Goal: Information Seeking & Learning: Find specific page/section

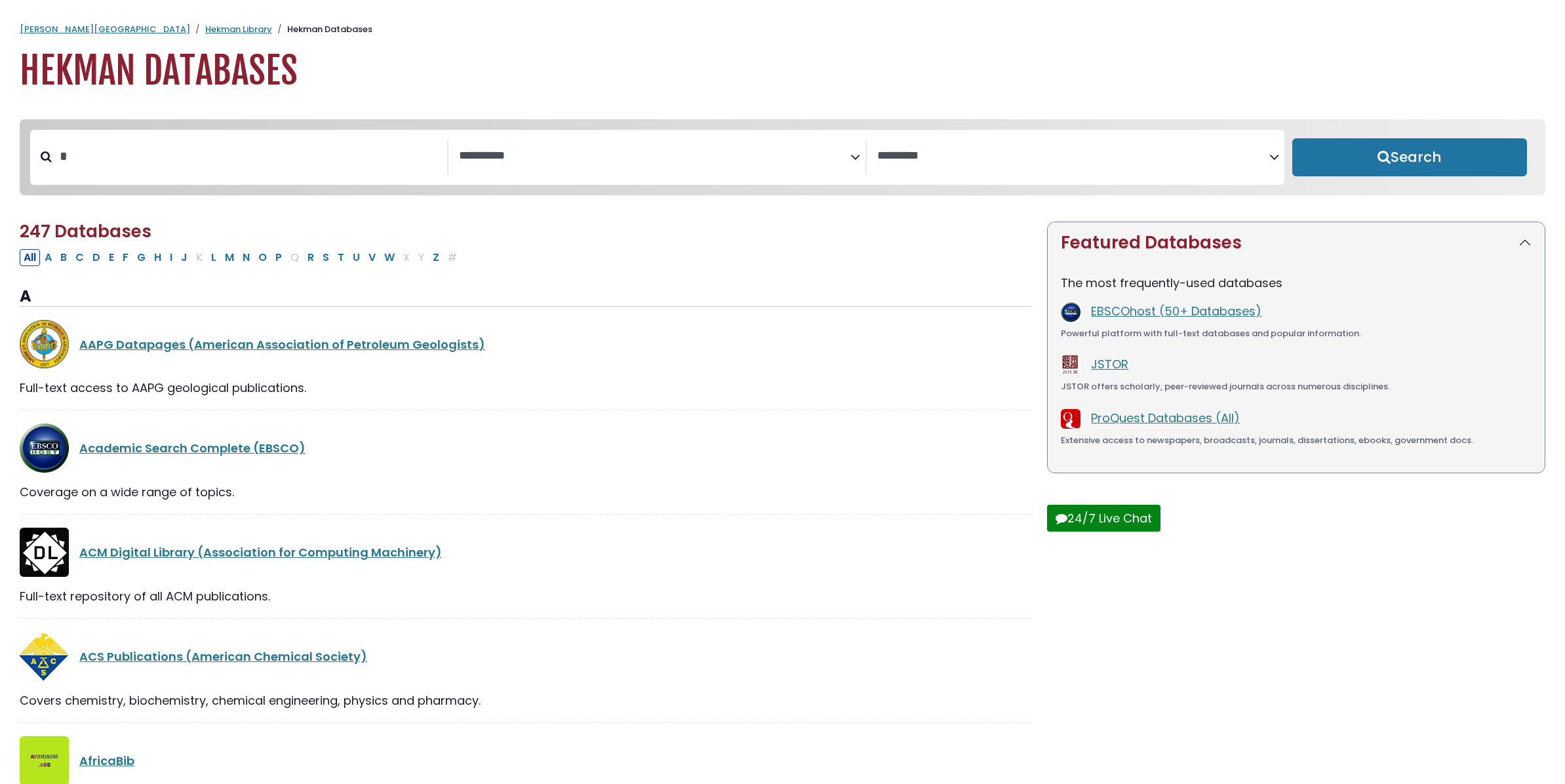
select select "Database Subject Filter"
select select "Database Vendors Filter"
type input "****"
click at [1292, 138] on button "Search" at bounding box center [1410, 157] width 236 height 38
select select "Database Subject Filter"
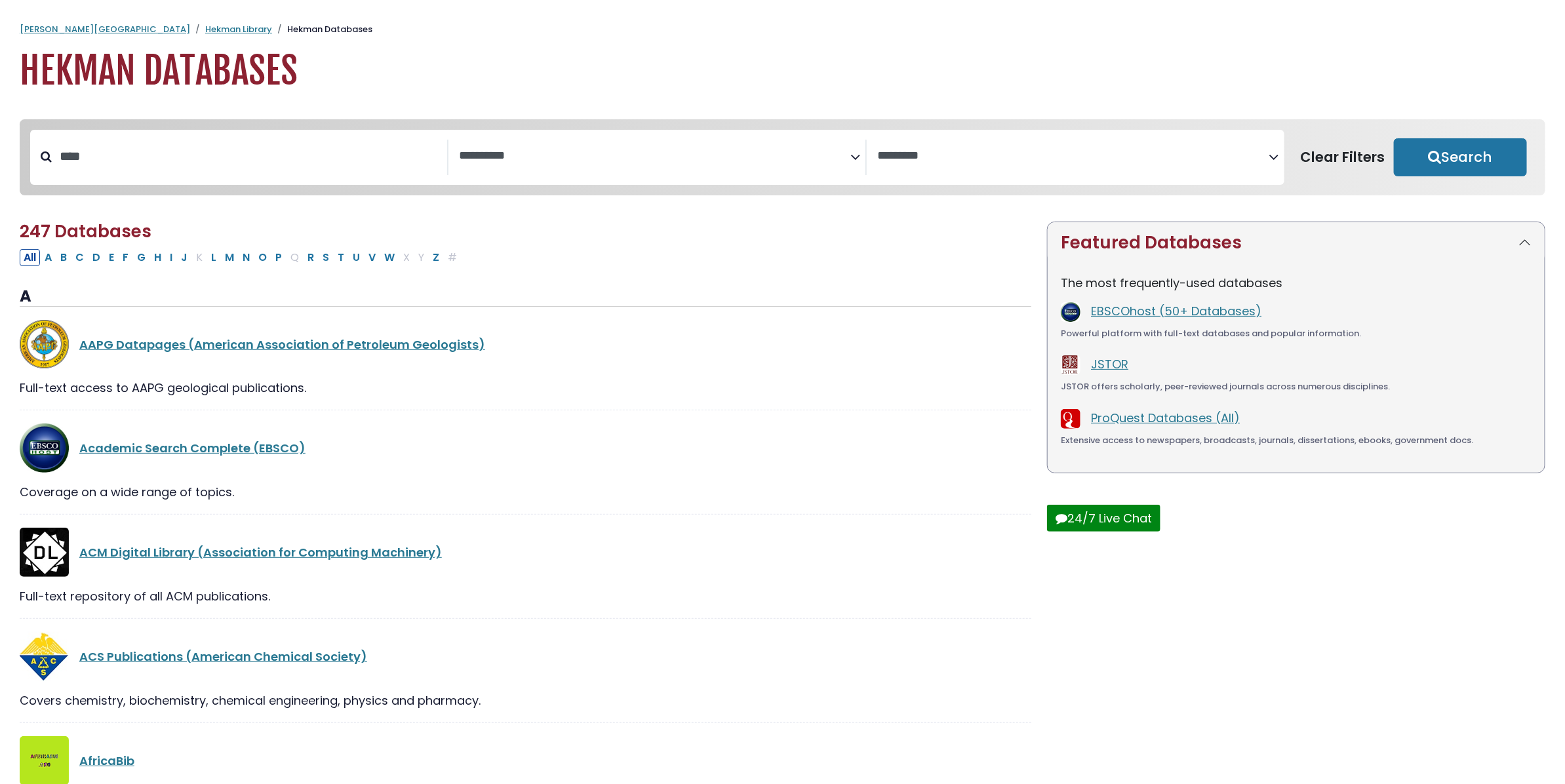
select select "Database Vendors Filter"
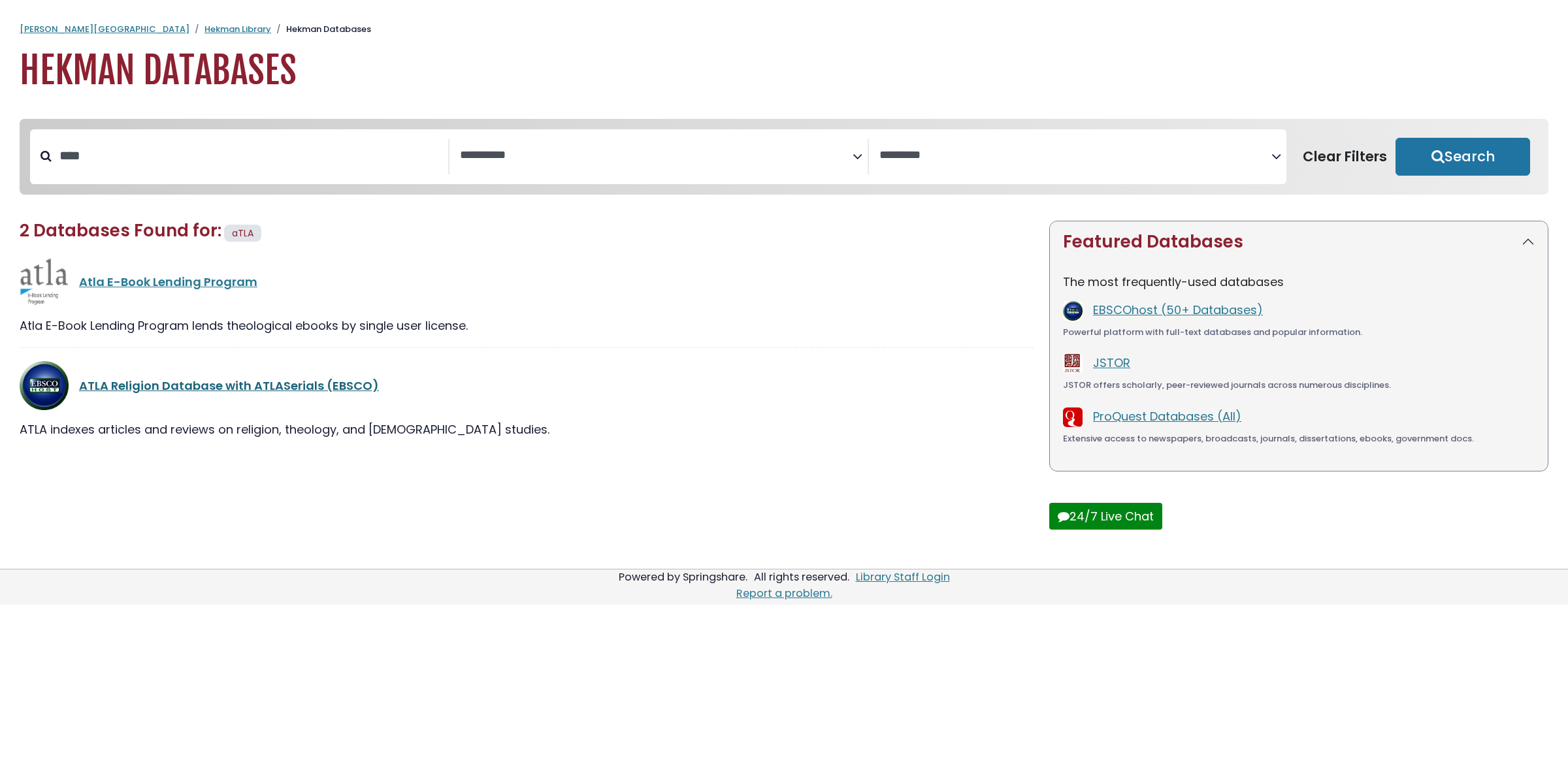
click at [245, 392] on link "ATLA Religion Database with ATLASerials (EBSCO)" at bounding box center [228, 385] width 300 height 17
click at [226, 389] on link "ATLA Religion Database with ATLASerials (EBSCO)" at bounding box center [228, 385] width 300 height 17
